Goal: Find specific page/section: Find specific page/section

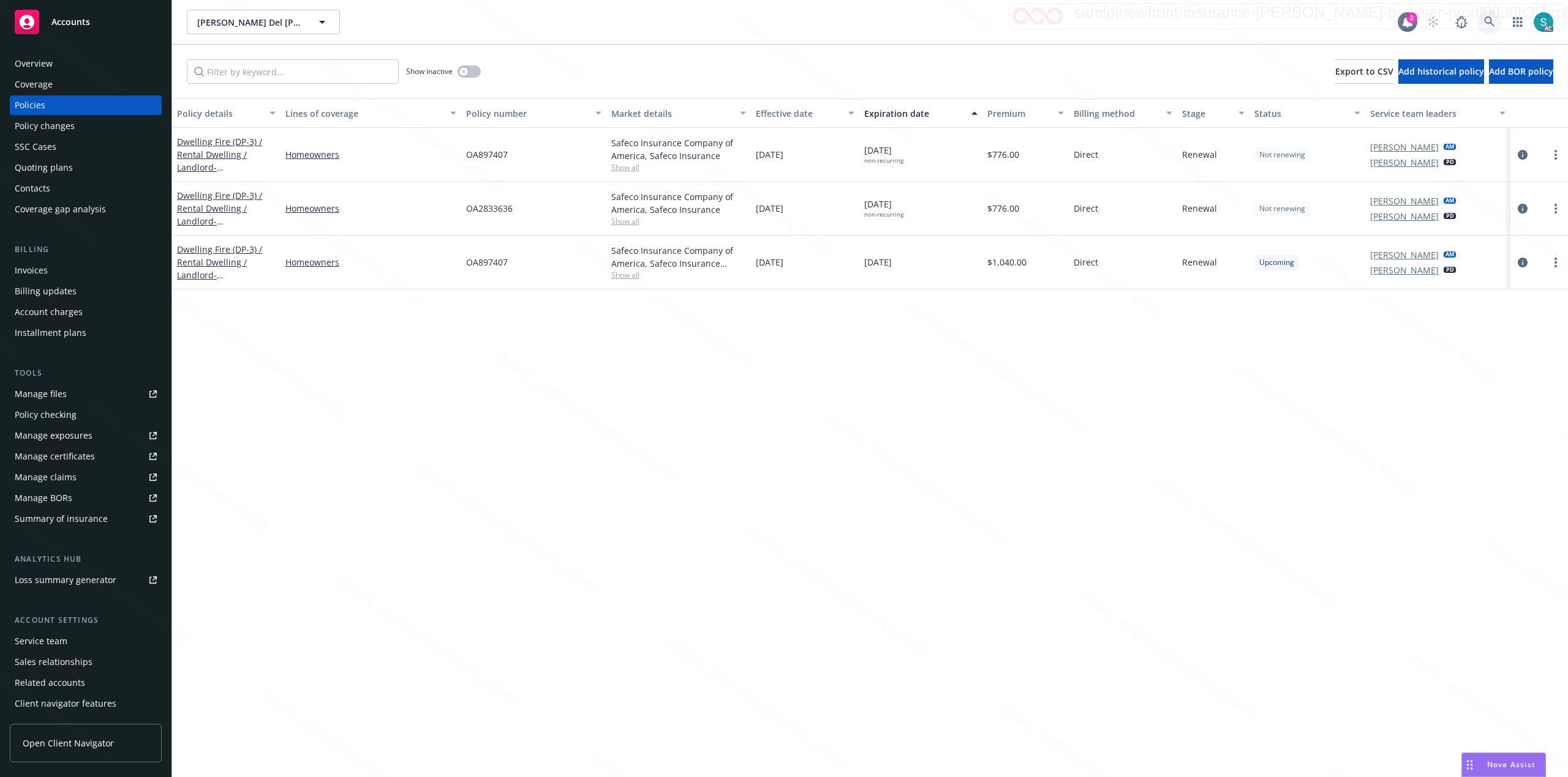
click at [1488, 23] on icon at bounding box center [1489, 22] width 10 height 10
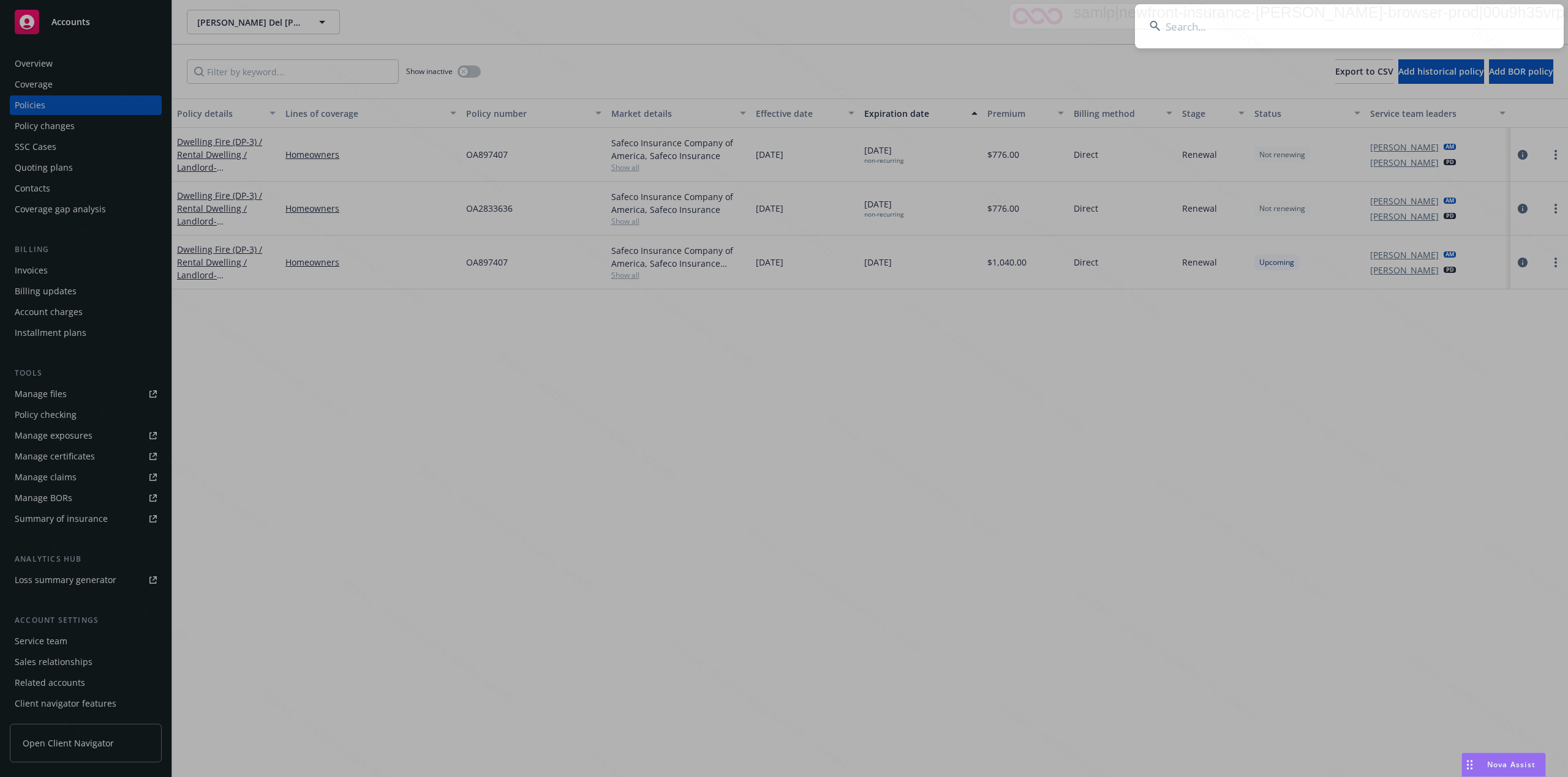
click at [1334, 23] on input at bounding box center [1349, 27] width 429 height 44
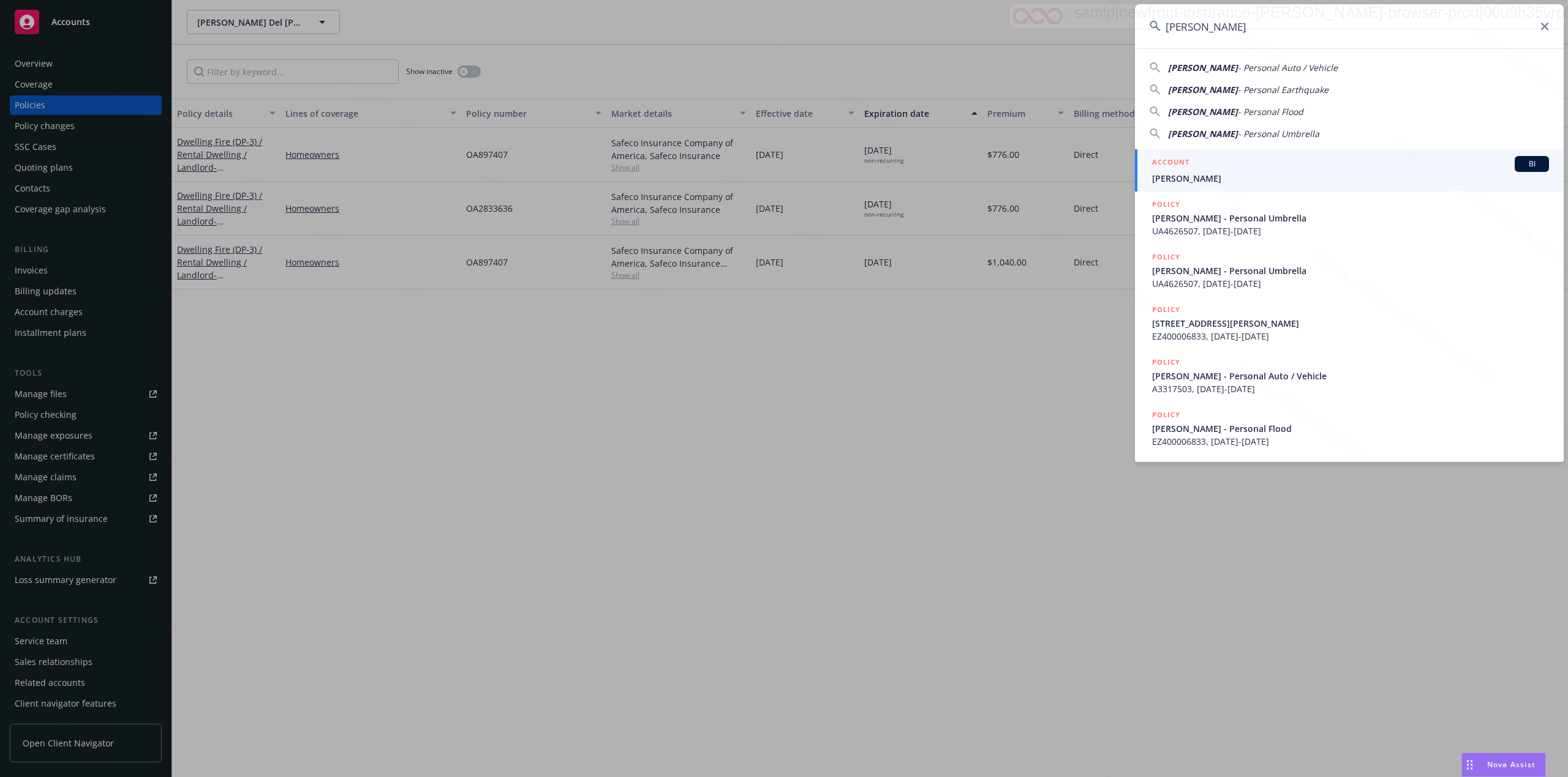
type input "[PERSON_NAME]"
click at [1176, 174] on span "[PERSON_NAME]" at bounding box center [1350, 179] width 397 height 13
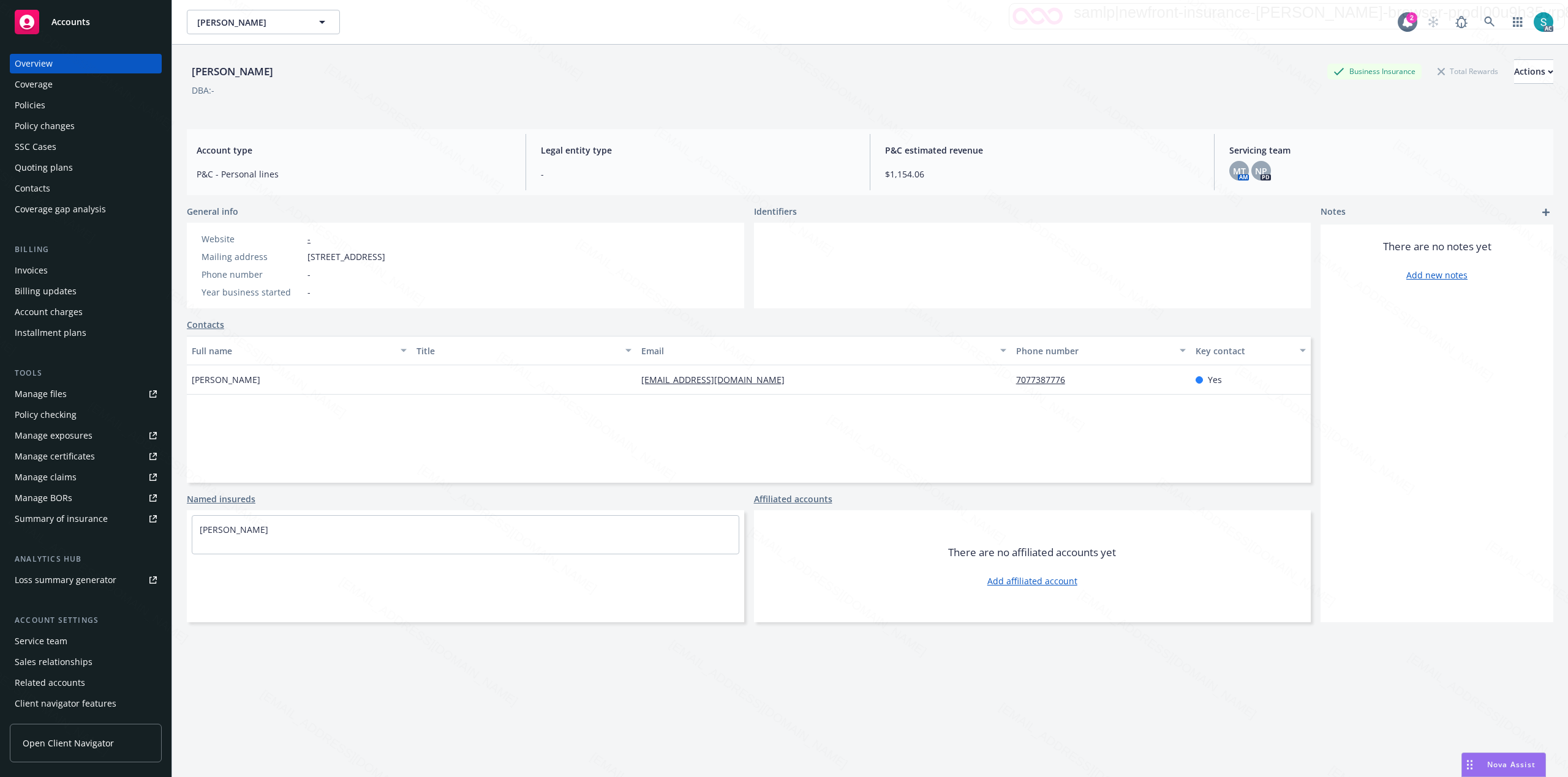
click at [55, 106] on div "Policies" at bounding box center [86, 105] width 142 height 20
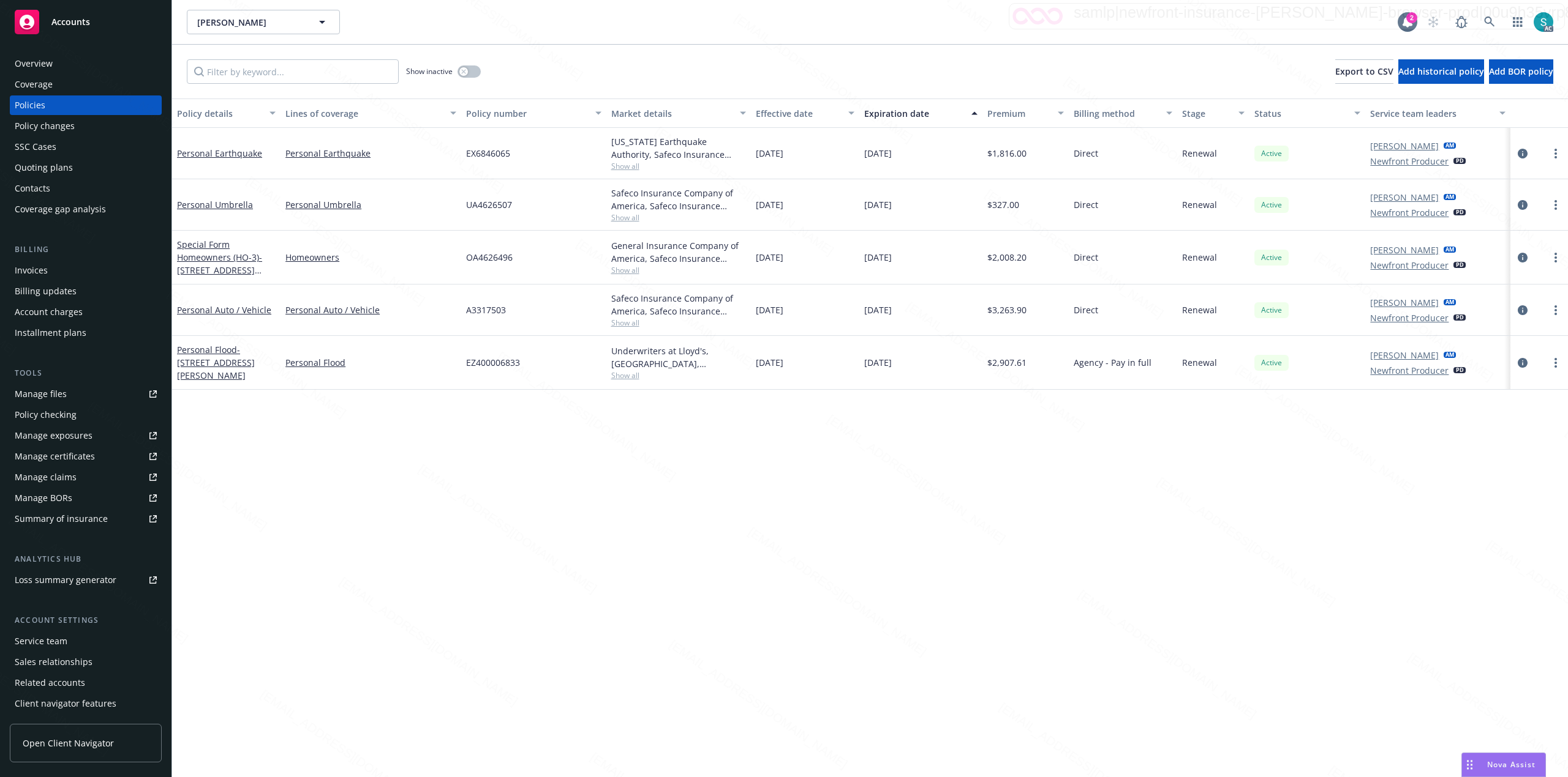
click at [37, 267] on div "Invoices" at bounding box center [31, 271] width 33 height 20
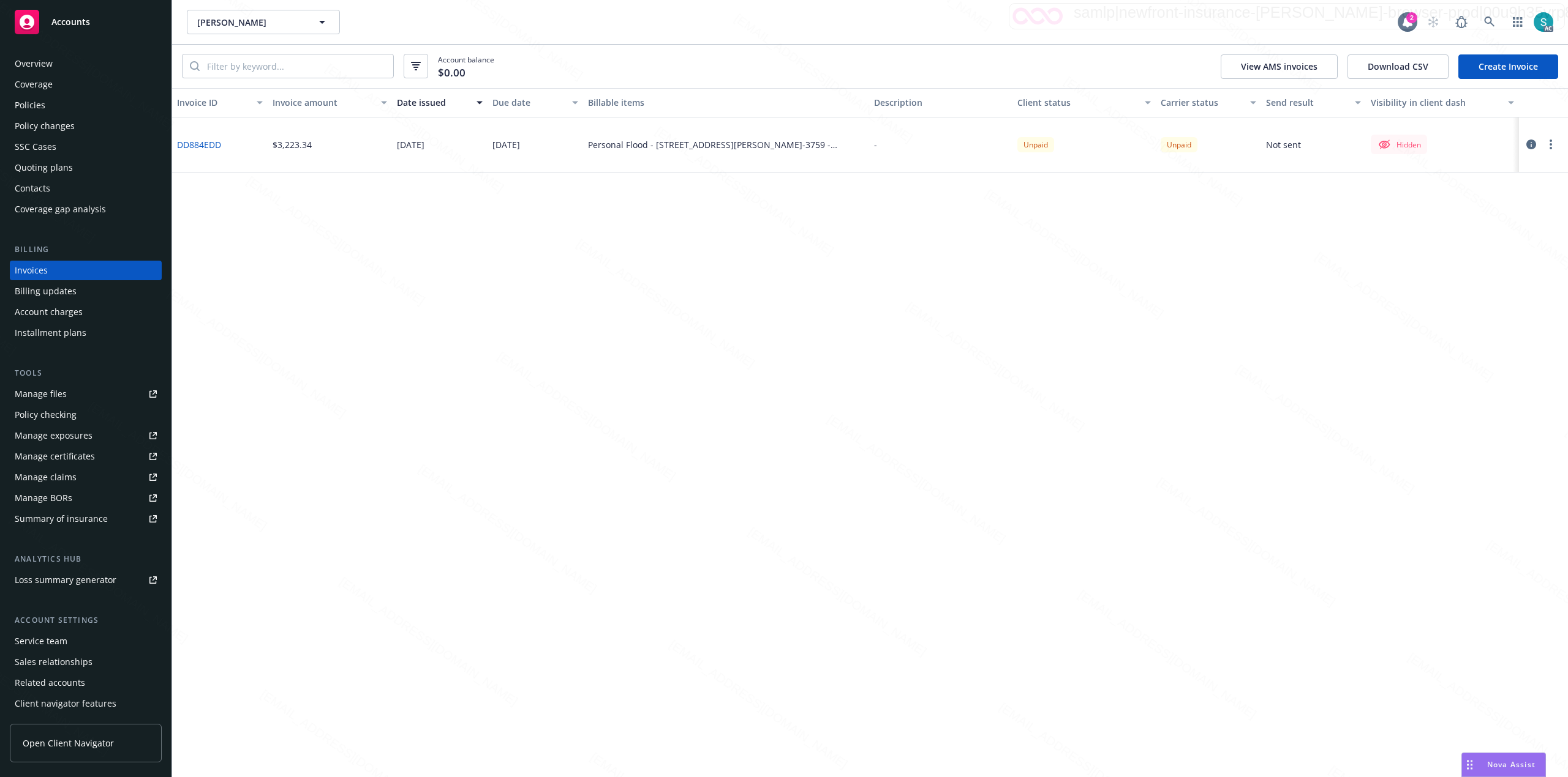
click at [31, 96] on div "Policies" at bounding box center [30, 105] width 31 height 20
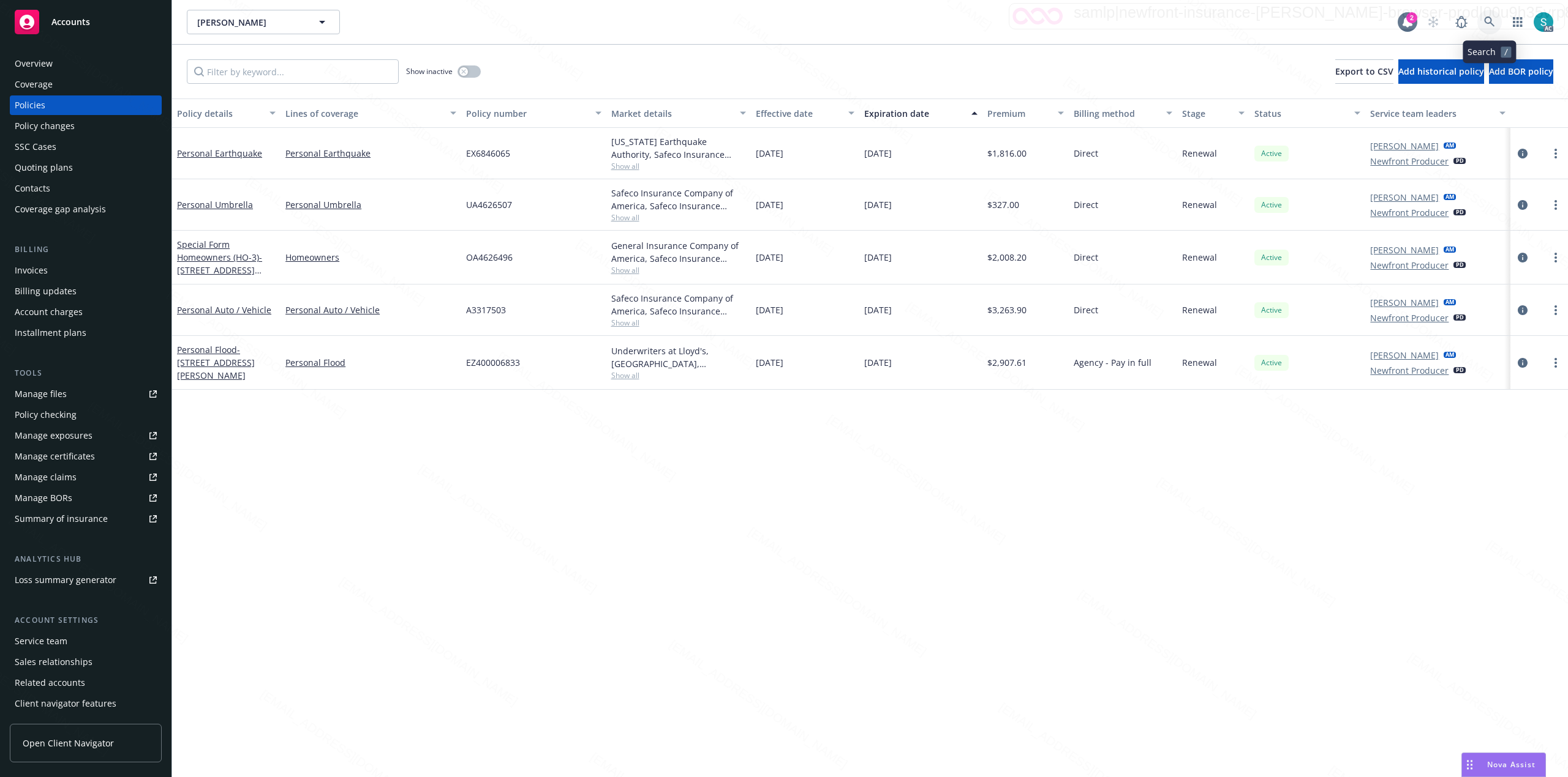
click at [1488, 25] on icon at bounding box center [1489, 22] width 11 height 11
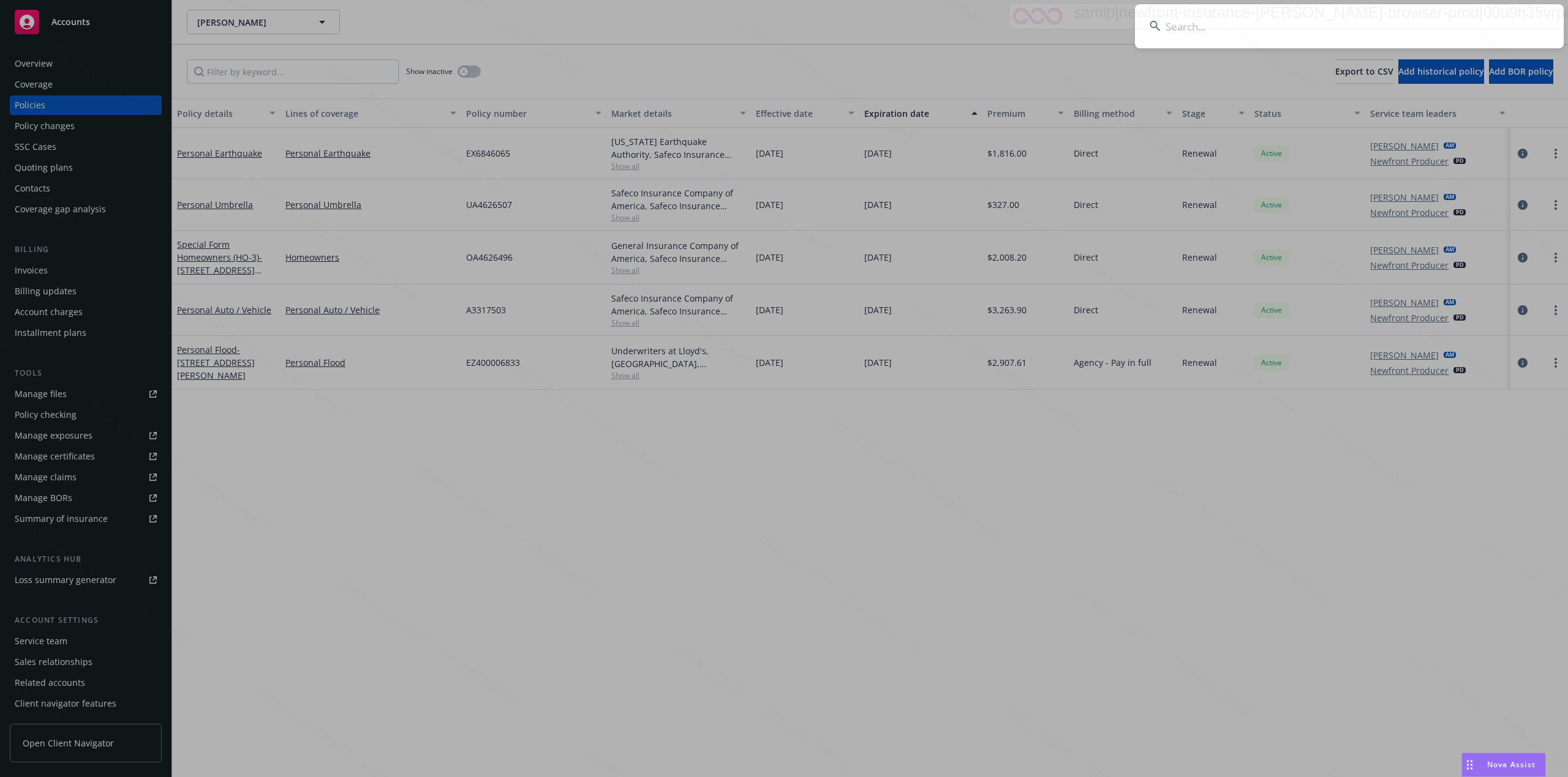
click at [1358, 20] on input at bounding box center [1349, 27] width 429 height 44
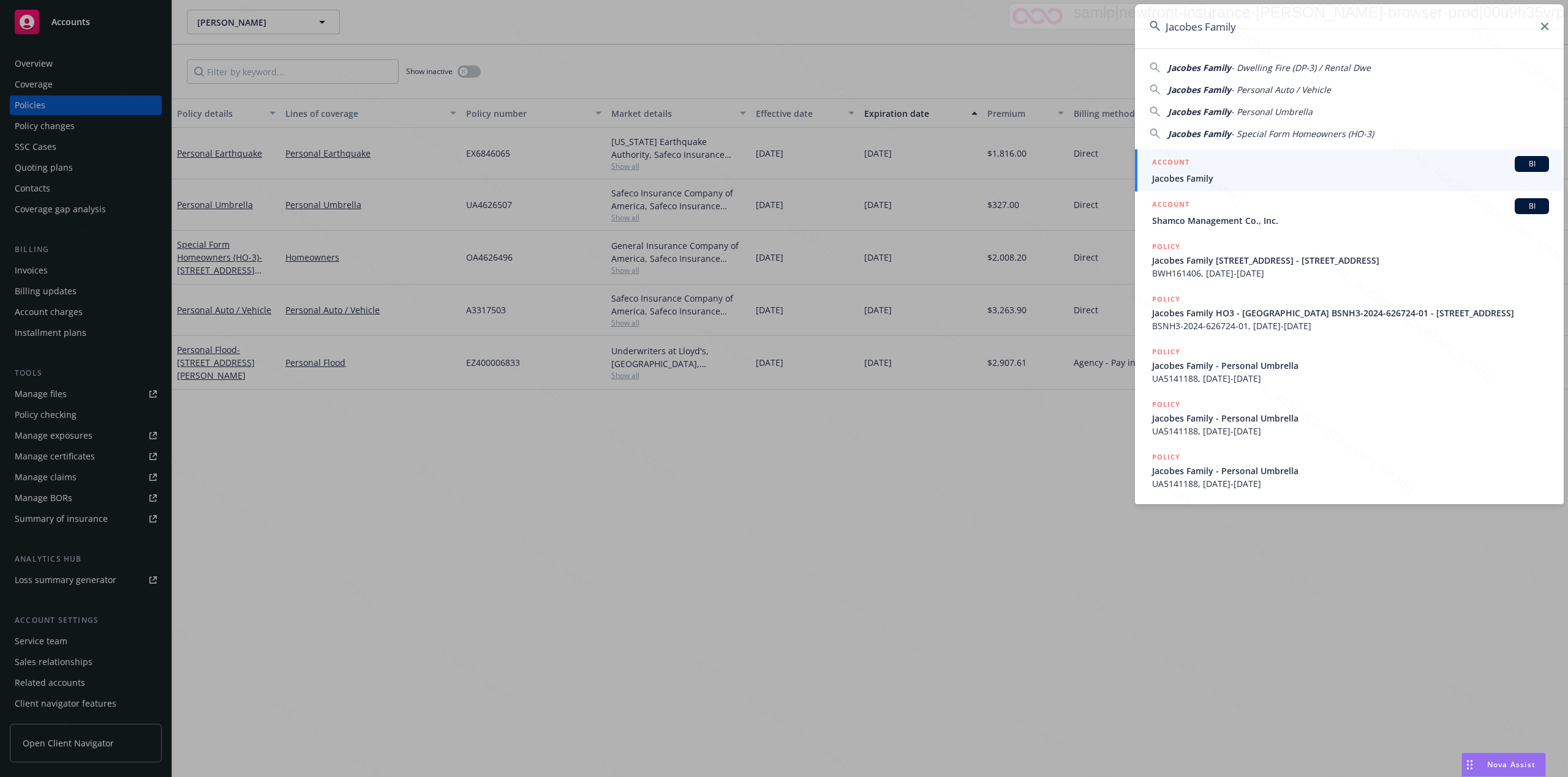
type input "Jacobes Family"
click at [1181, 166] on h5 "ACCOUNT" at bounding box center [1170, 163] width 37 height 15
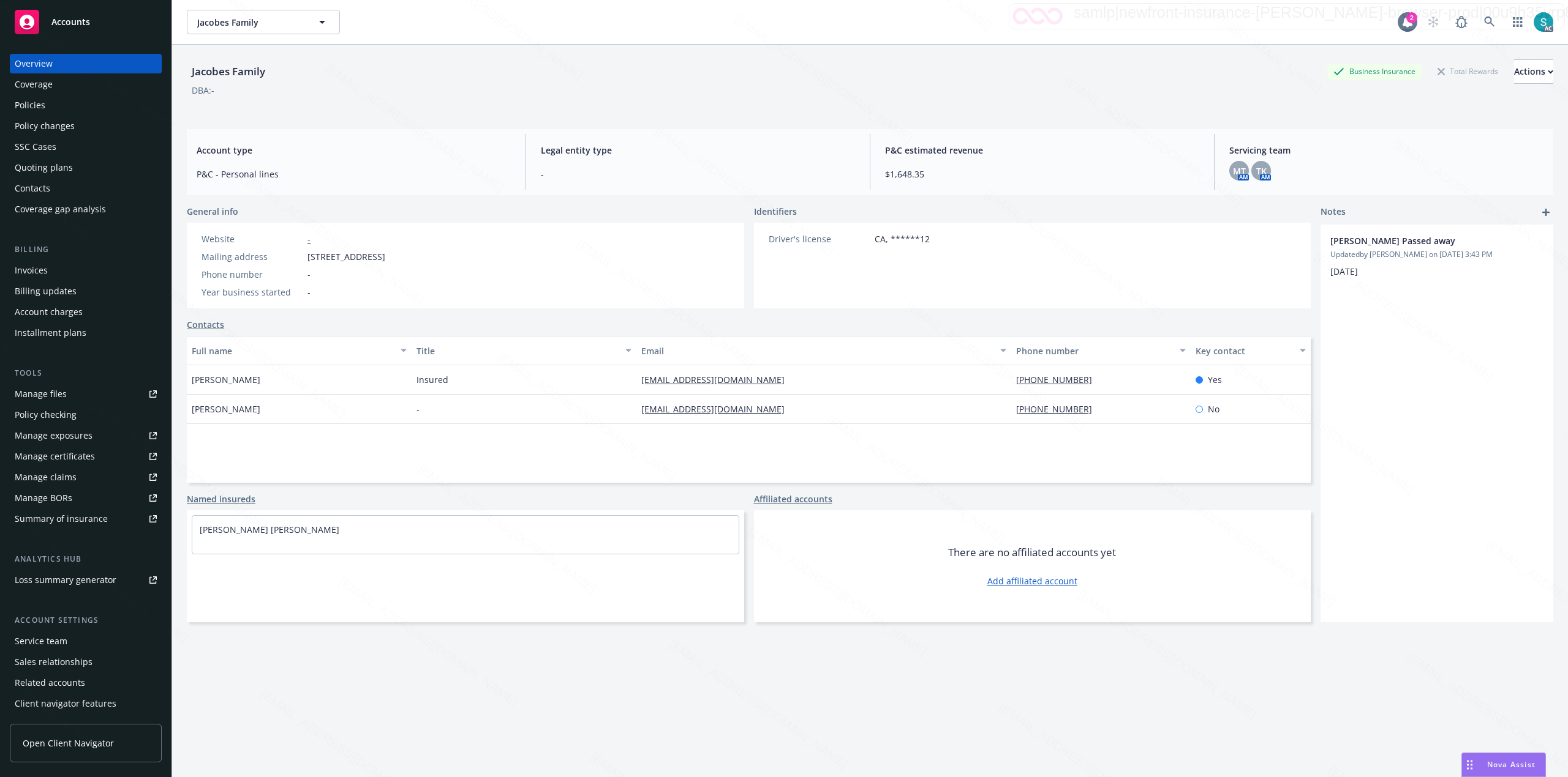
click at [80, 106] on div "Policies" at bounding box center [86, 105] width 142 height 20
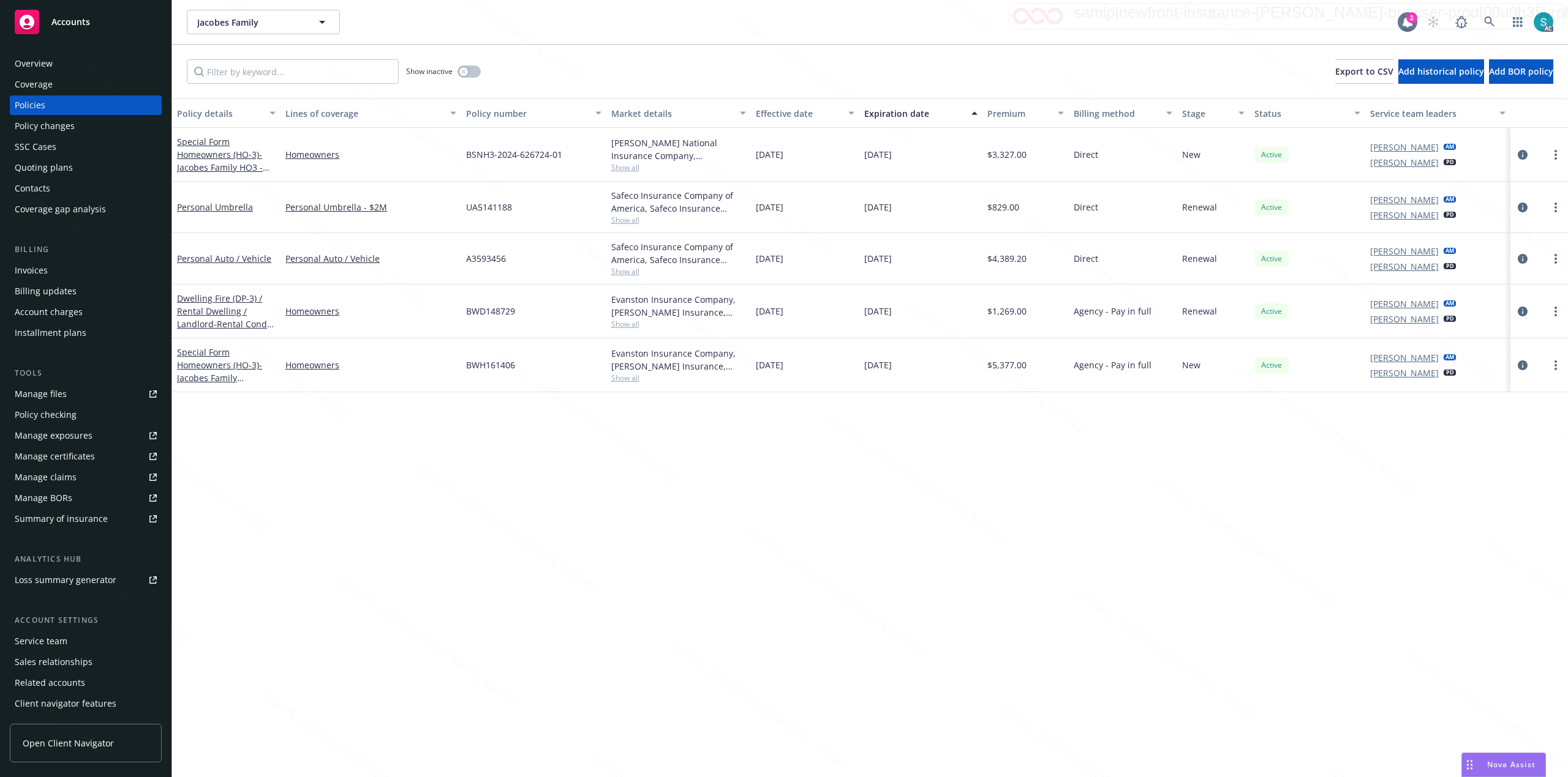
click at [33, 263] on div "Invoices" at bounding box center [31, 271] width 33 height 20
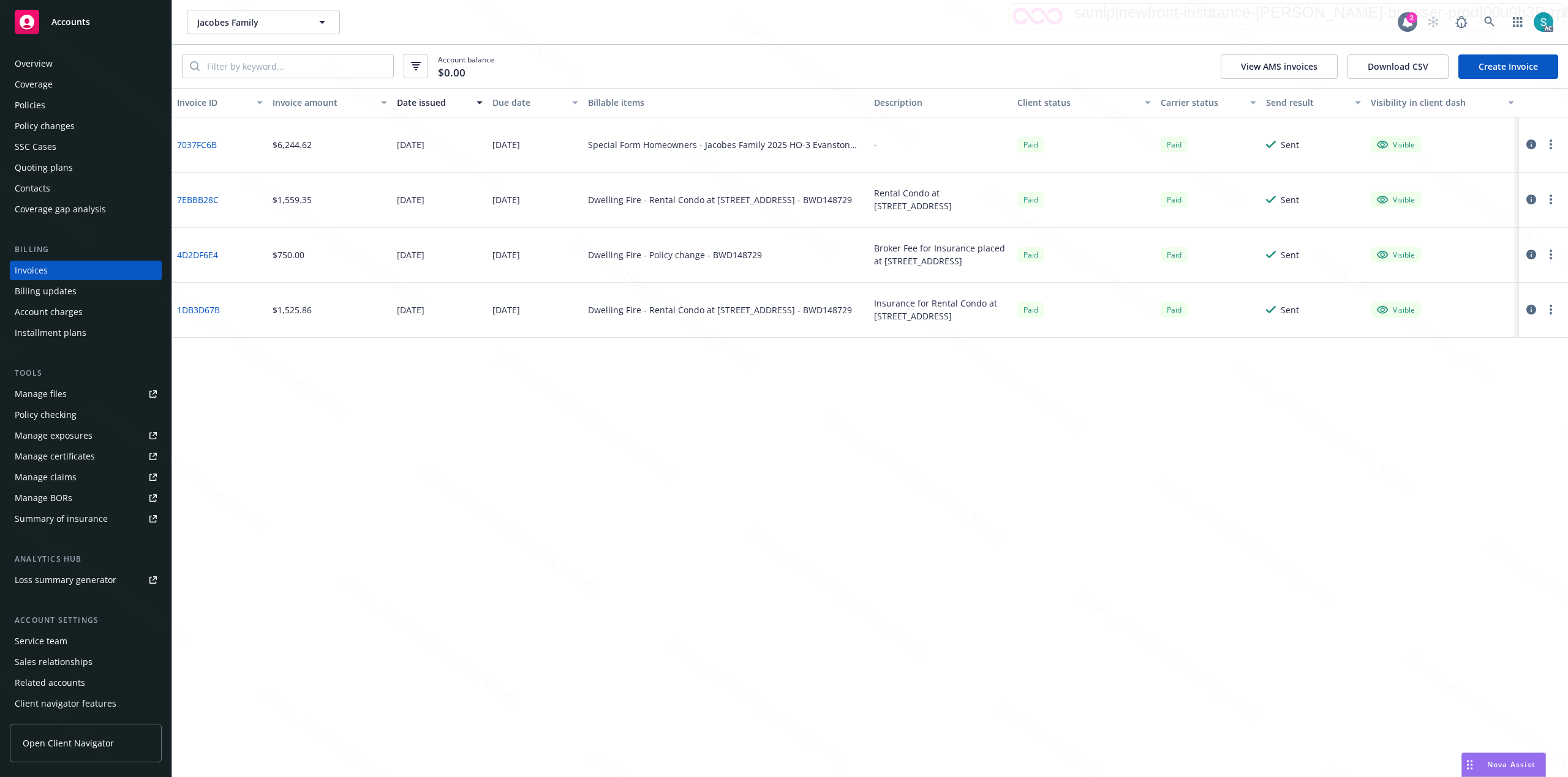
click at [53, 101] on div "Policies" at bounding box center [86, 105] width 142 height 20
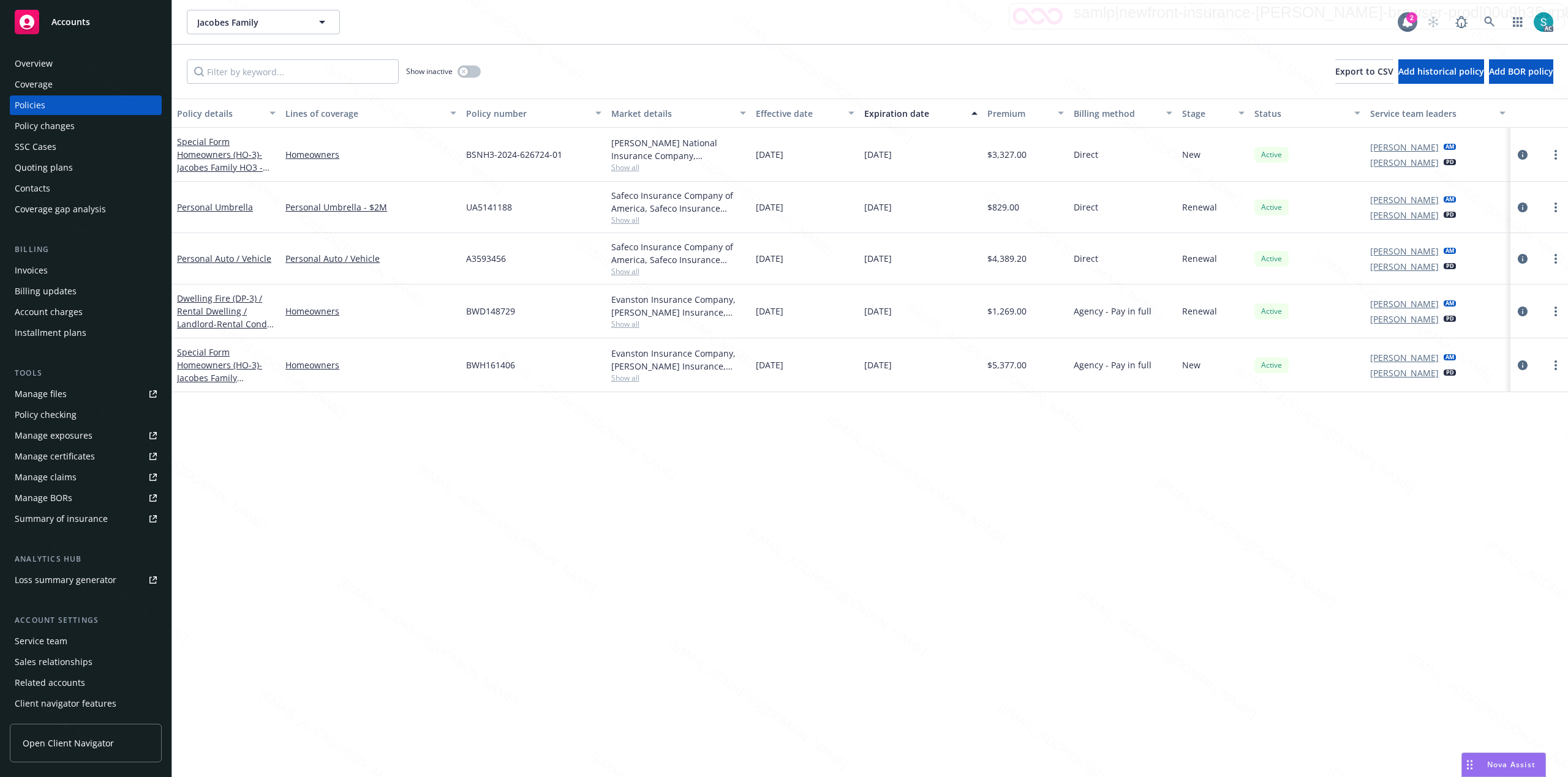
click at [45, 269] on div "Invoices" at bounding box center [31, 271] width 33 height 20
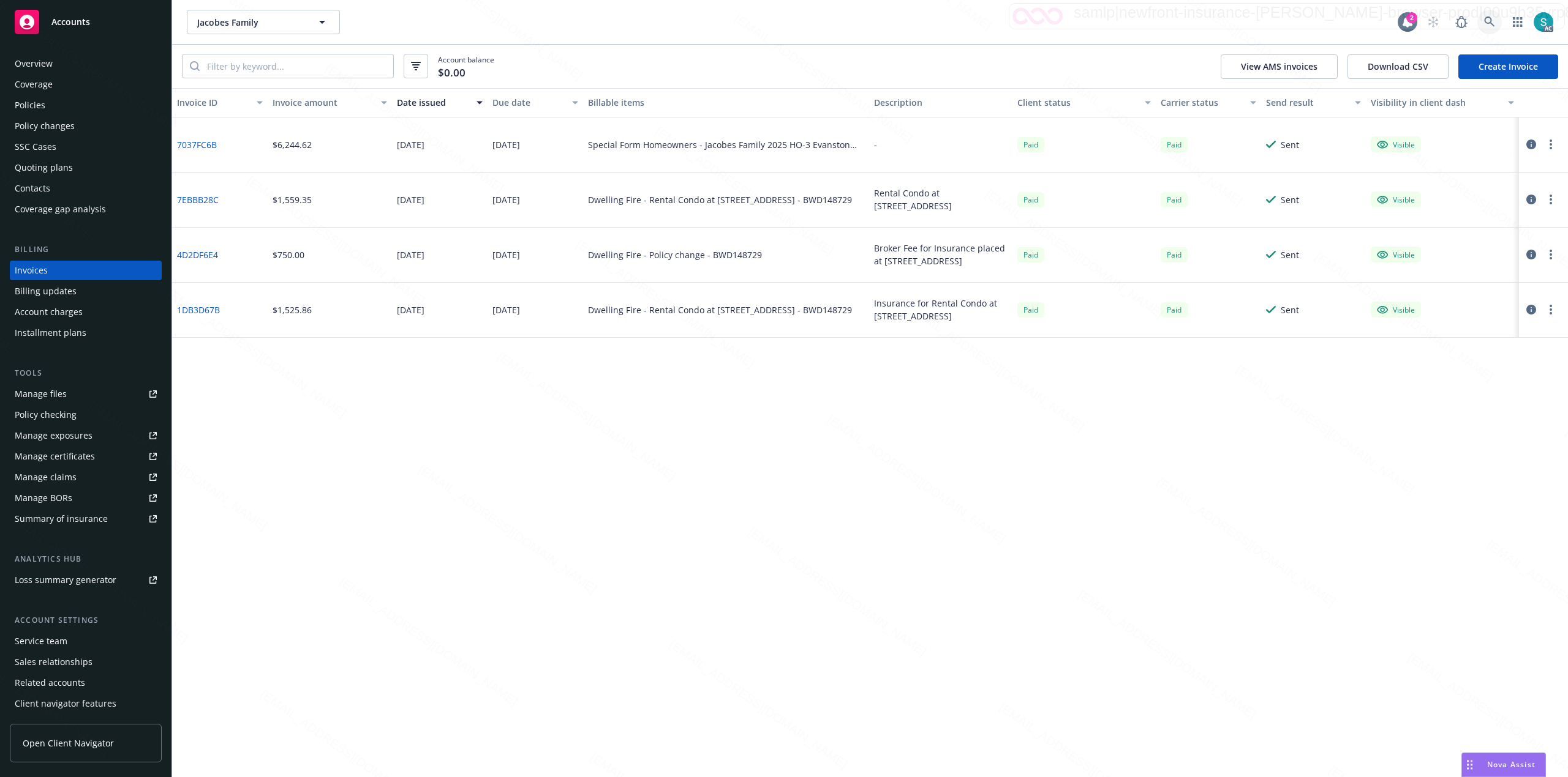
click at [1496, 20] on link at bounding box center [1490, 22] width 25 height 25
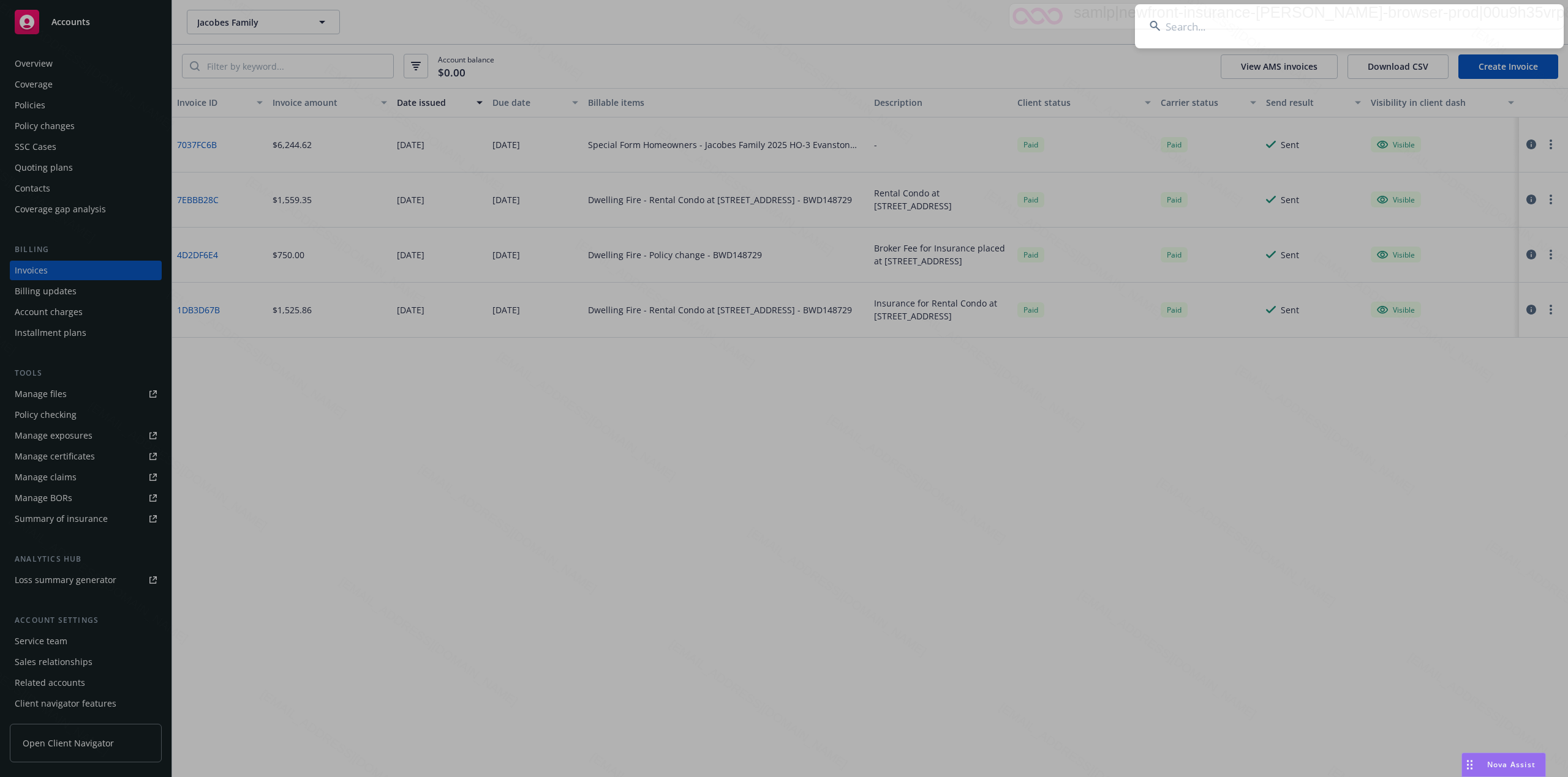
click at [1363, 15] on input at bounding box center [1349, 27] width 429 height 44
type input "[PERSON_NAME]"
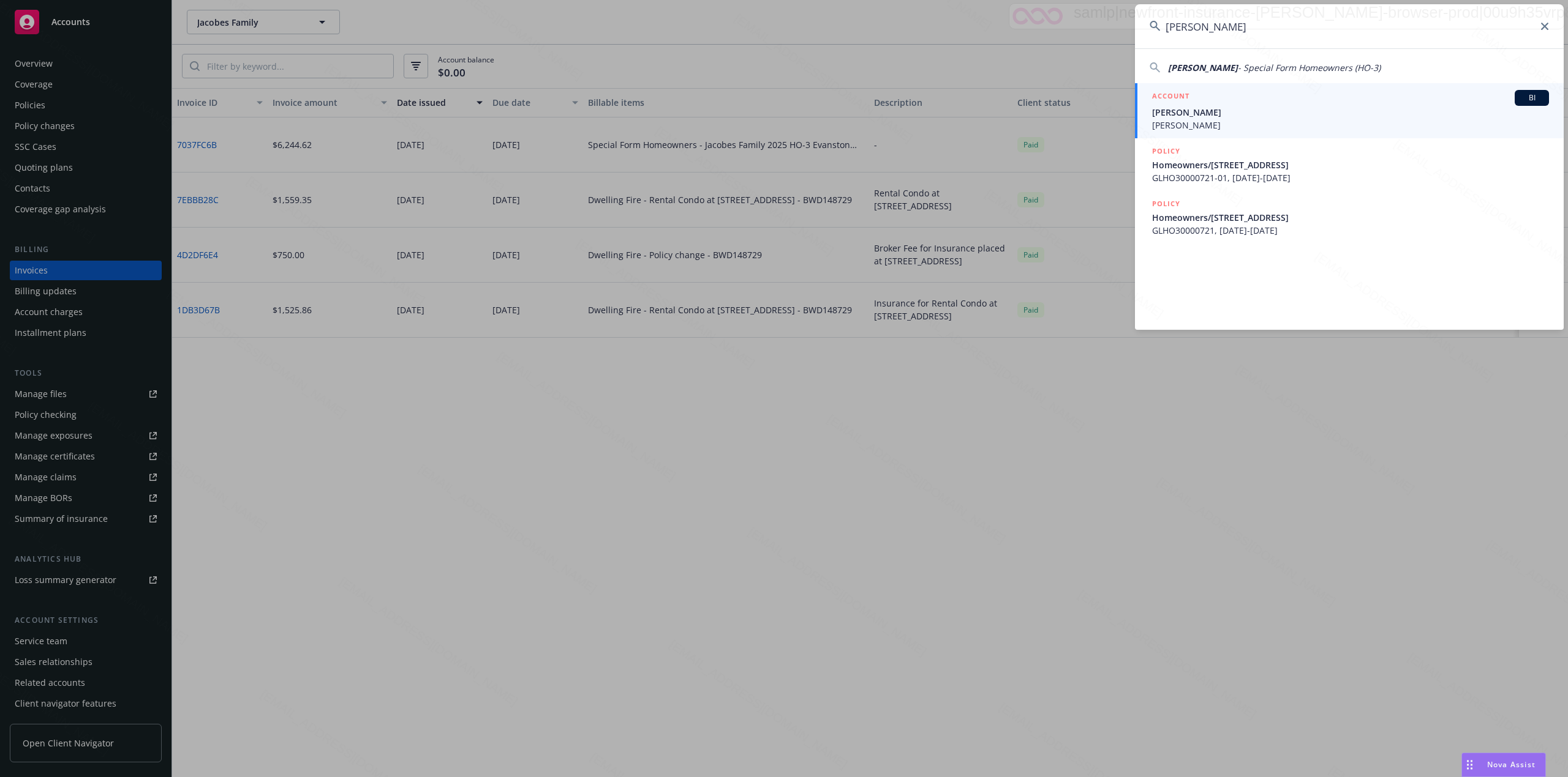
click at [1207, 106] on span "[PERSON_NAME]" at bounding box center [1350, 112] width 397 height 13
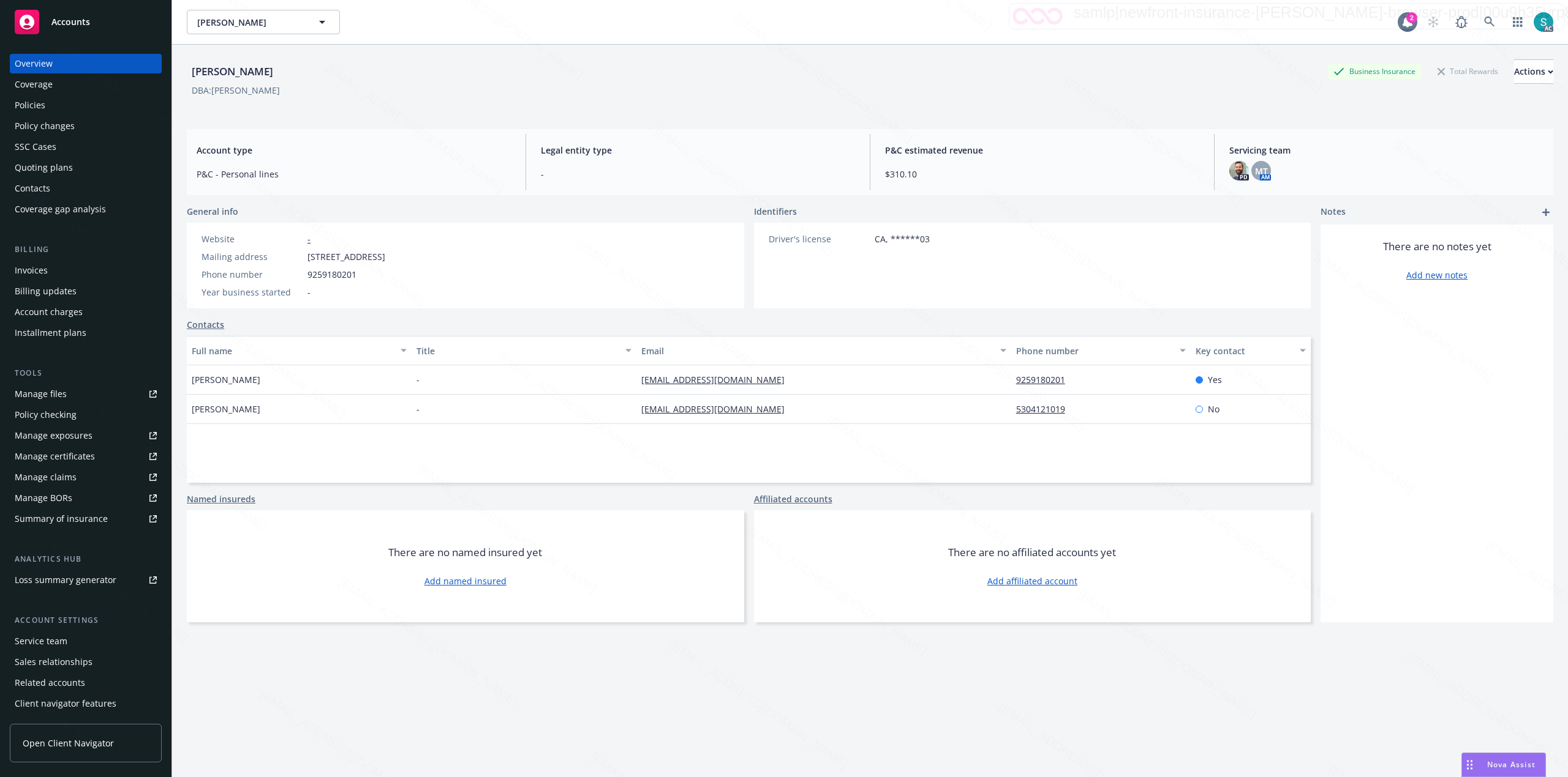
click at [35, 267] on div "Invoices" at bounding box center [31, 271] width 33 height 20
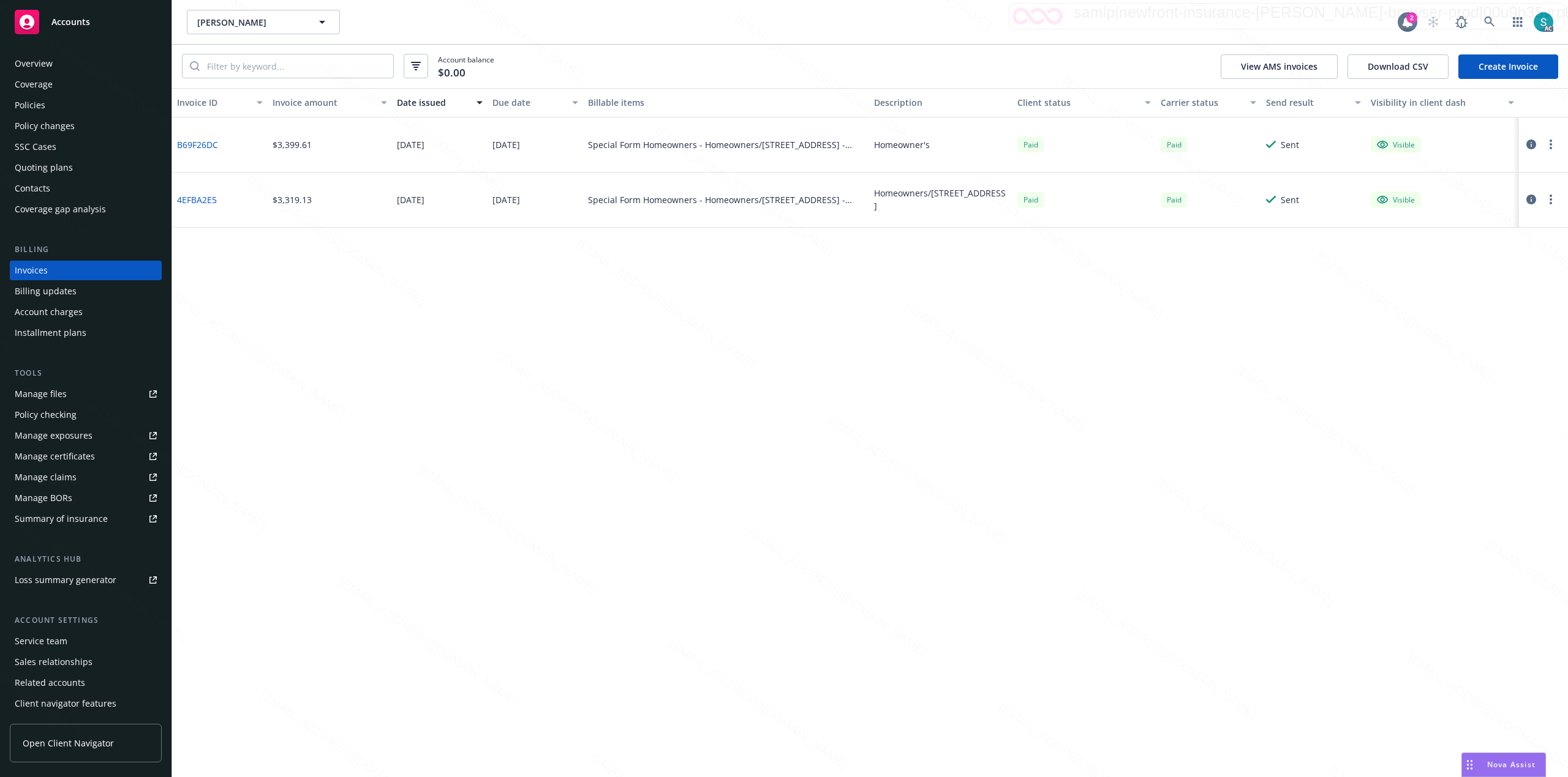
click at [61, 96] on div "Policies" at bounding box center [86, 105] width 142 height 20
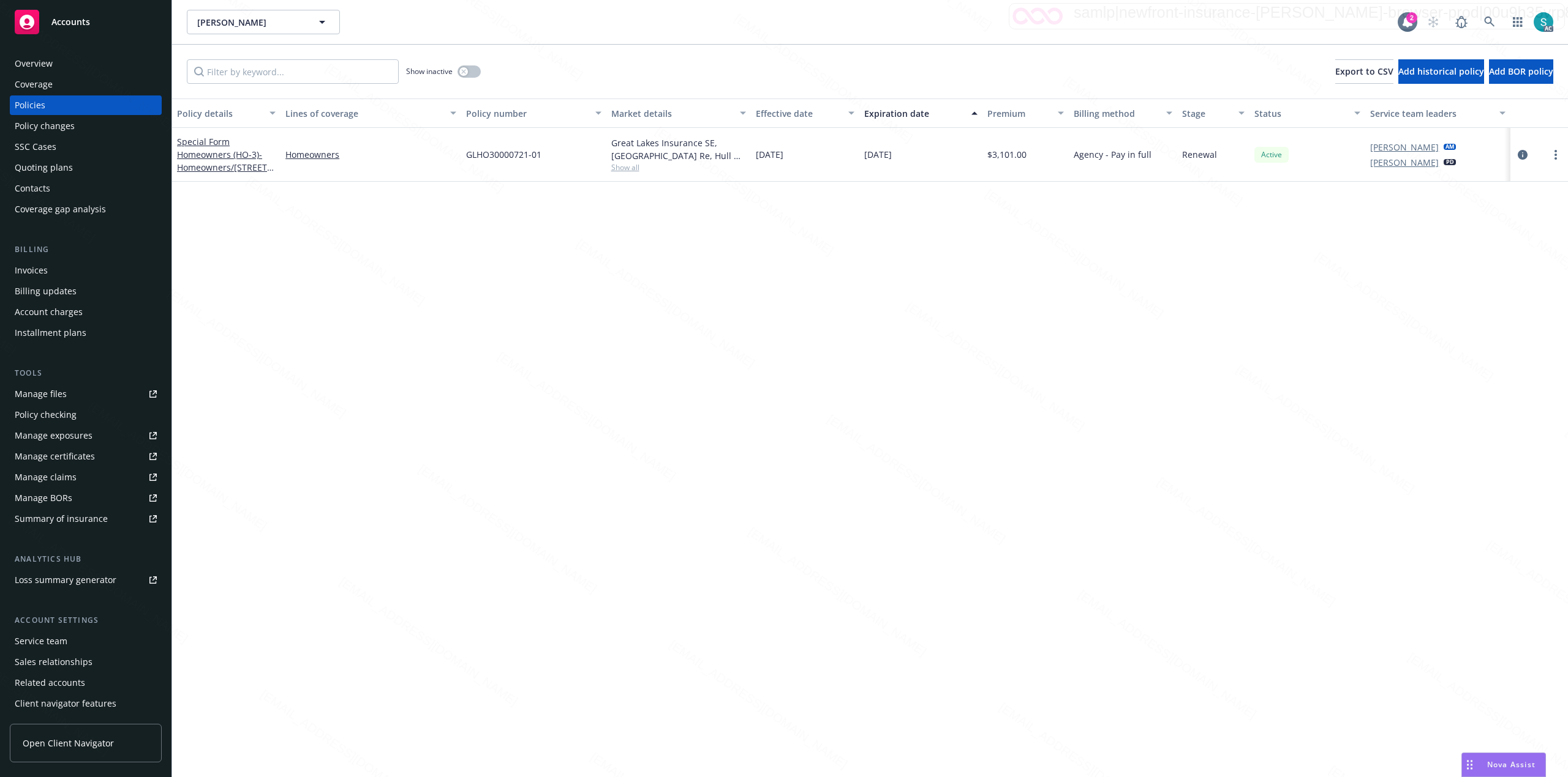
click at [53, 276] on div "Invoices" at bounding box center [86, 271] width 142 height 20
